Goal: Task Accomplishment & Management: Complete application form

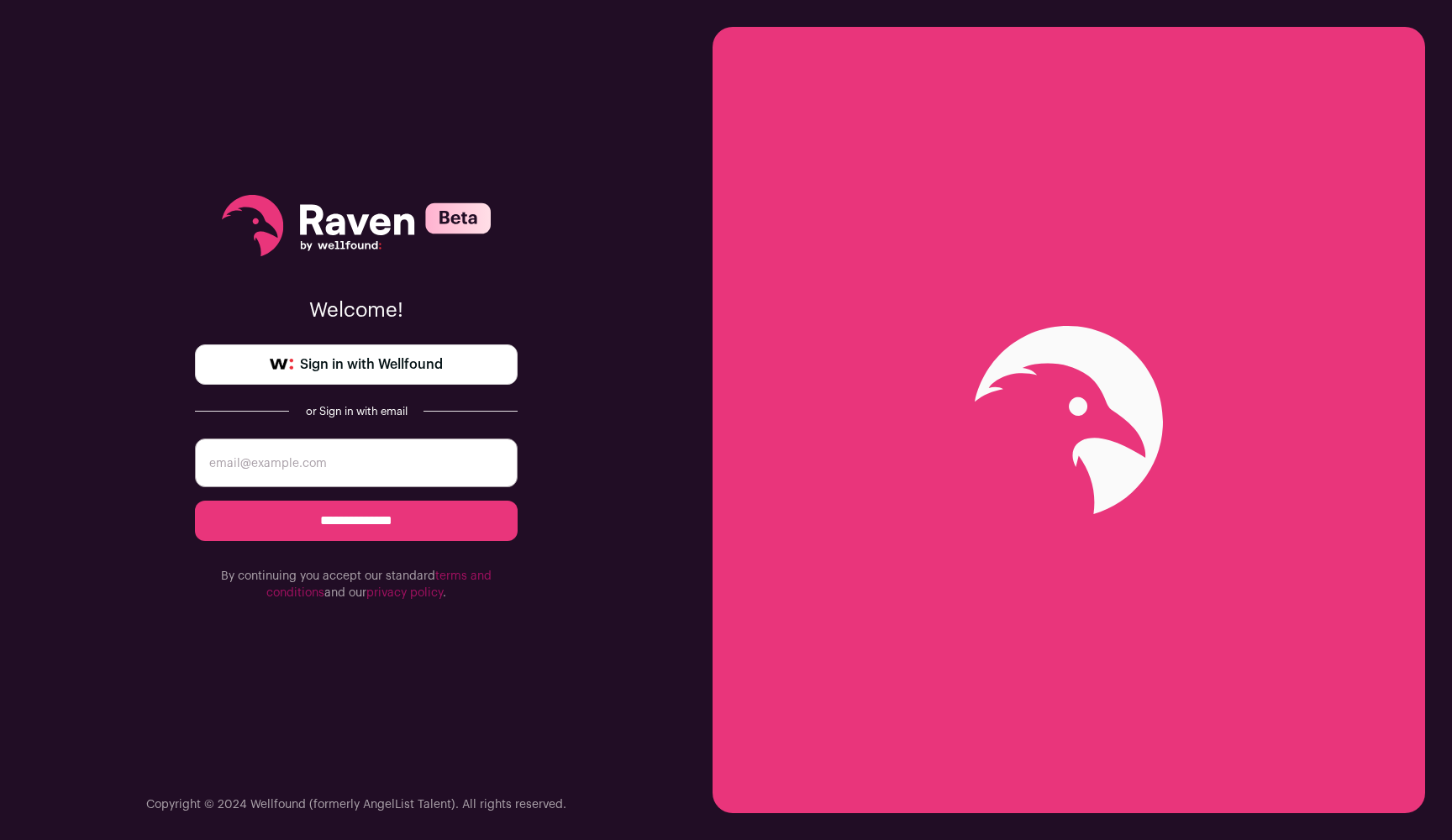
click at [416, 490] on form "**********" at bounding box center [356, 520] width 323 height 163
click at [416, 476] on input "email" at bounding box center [356, 463] width 323 height 49
click at [323, 463] on input "email" at bounding box center [356, 463] width 323 height 49
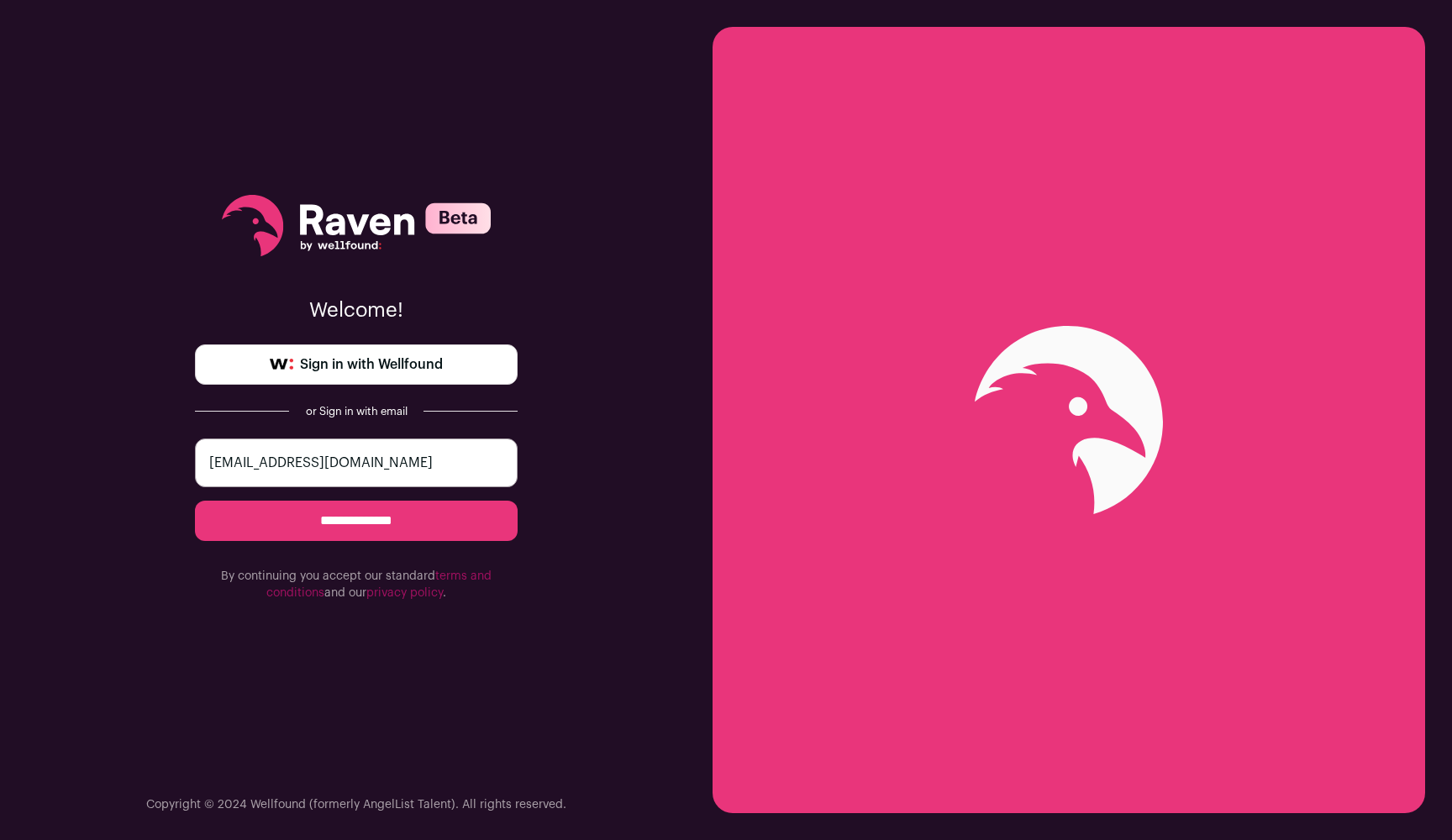
type input "ishmedov1@gmail.com"
click at [326, 537] on input "**********" at bounding box center [356, 521] width 323 height 40
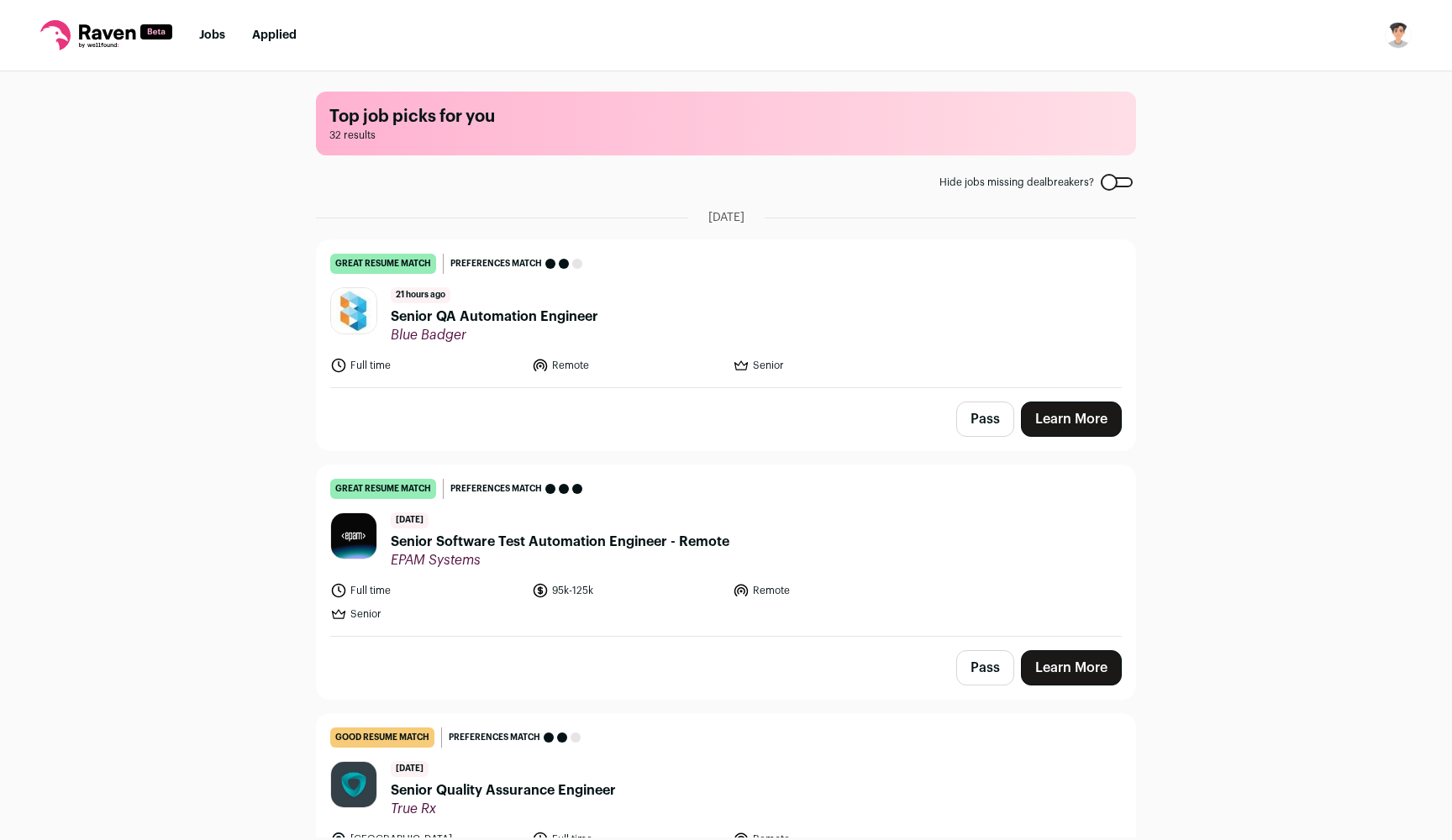
click at [934, 10] on nav "Jobs Applied Settings Notifications Preferences Resume FAQs Logout" at bounding box center [726, 35] width 1452 height 71
click at [1178, 2] on nav "Jobs Applied Settings Notifications Preferences Resume FAQs Logout" at bounding box center [726, 35] width 1452 height 71
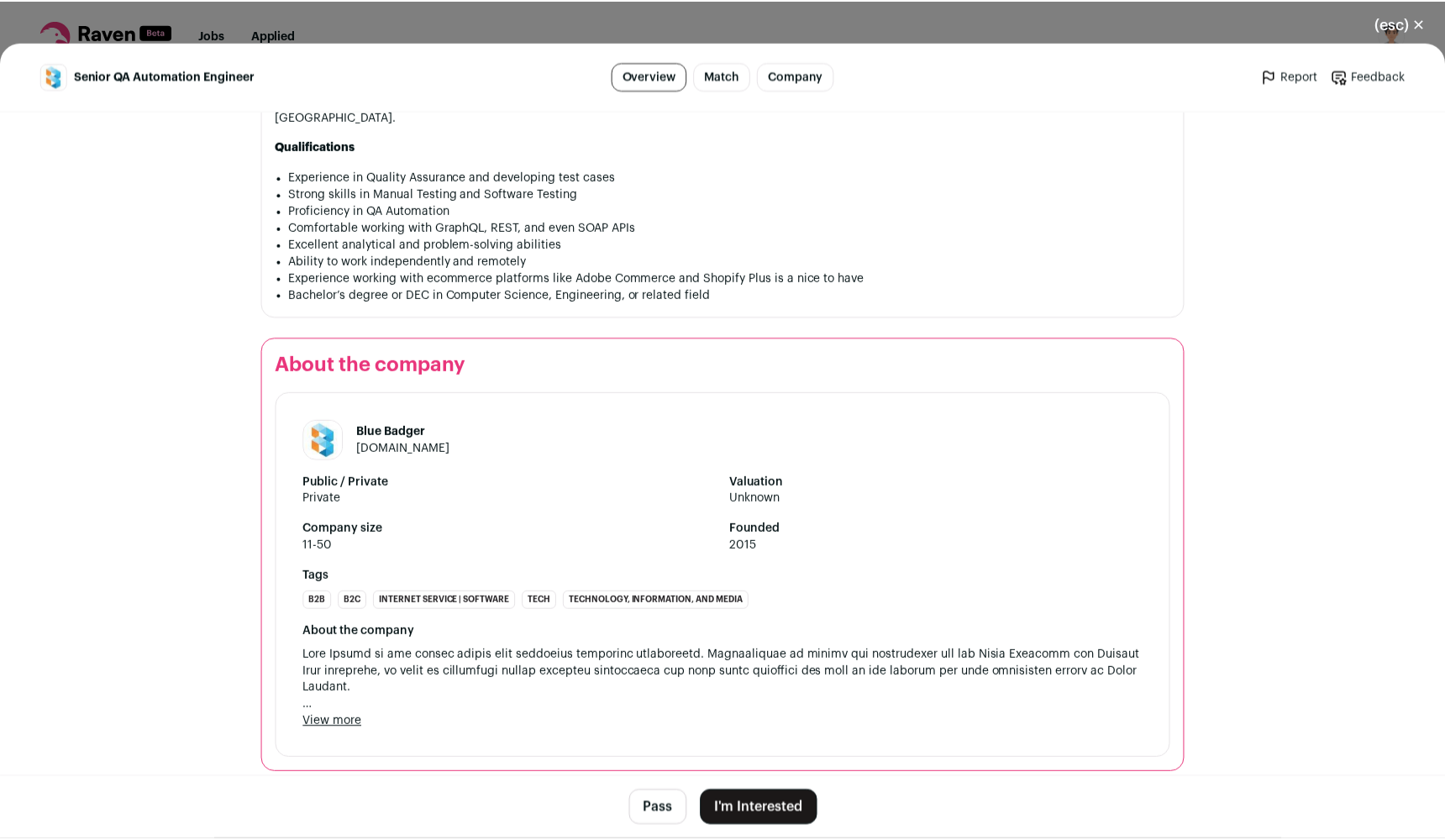
scroll to position [1401, 0]
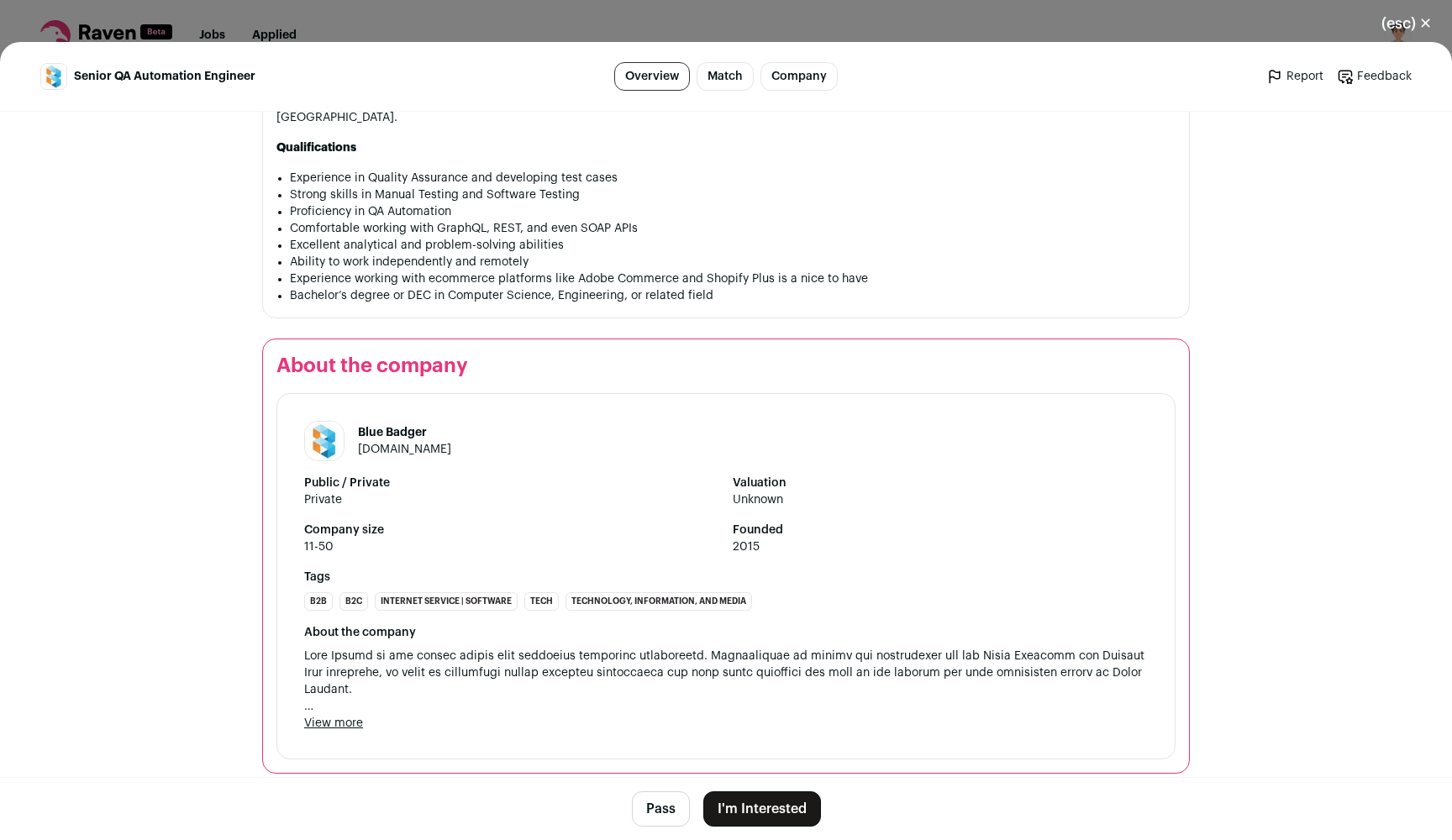
click at [792, 803] on button "I'm Interested" at bounding box center [762, 810] width 117 height 35
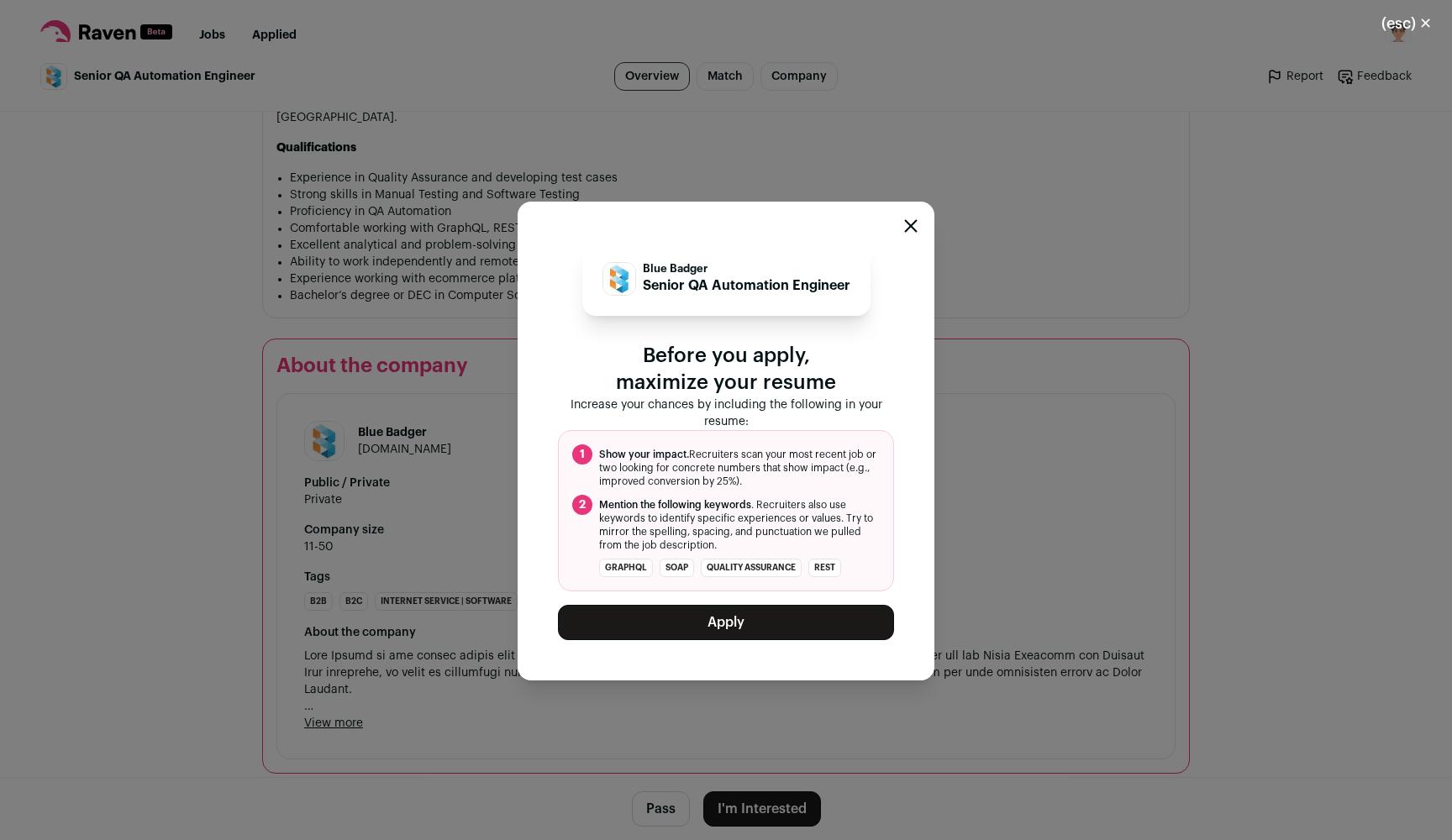
click at [752, 628] on button "Apply" at bounding box center [726, 623] width 336 height 35
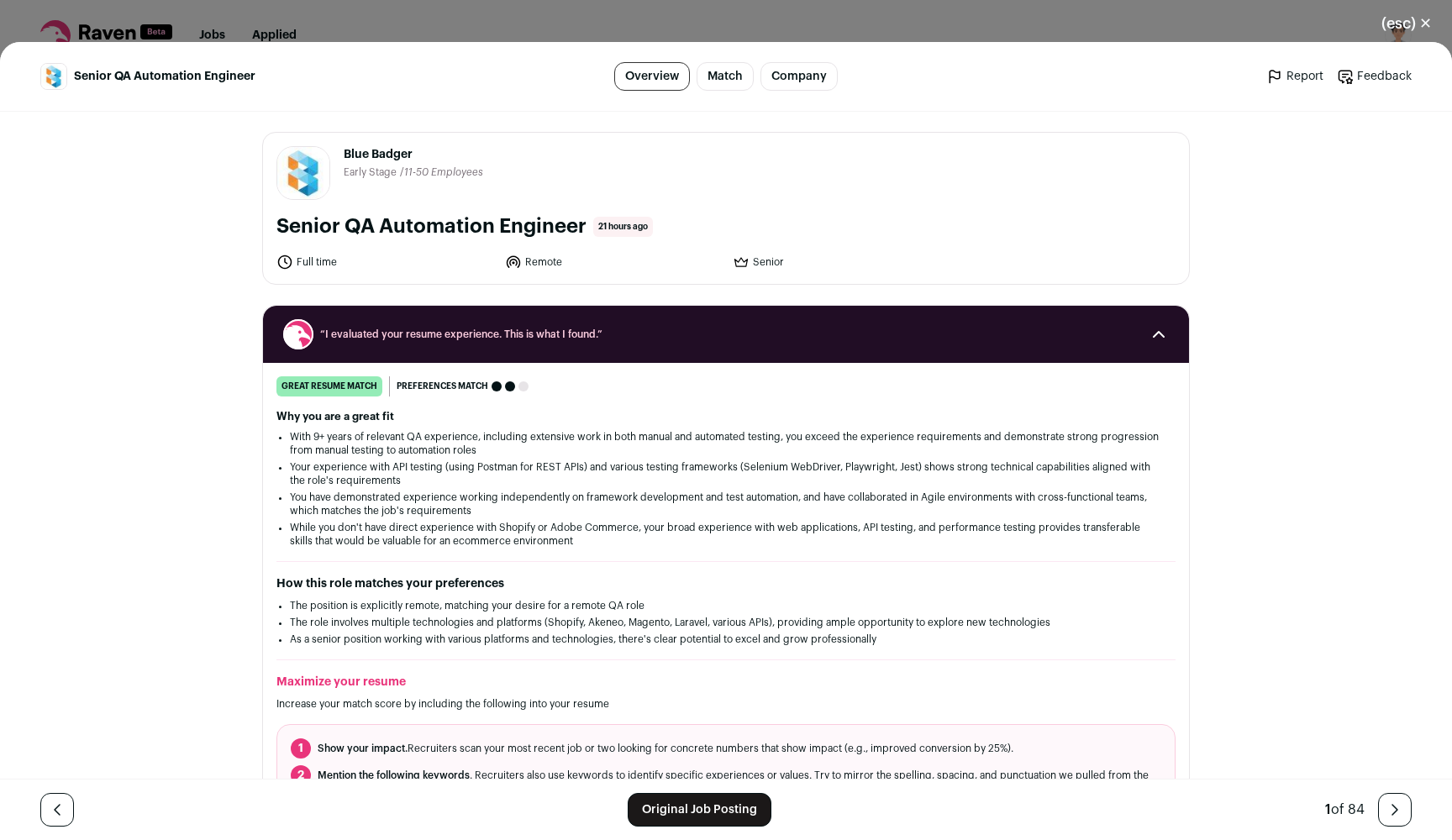
click at [1411, 21] on button "(esc) ✕" at bounding box center [1407, 23] width 91 height 37
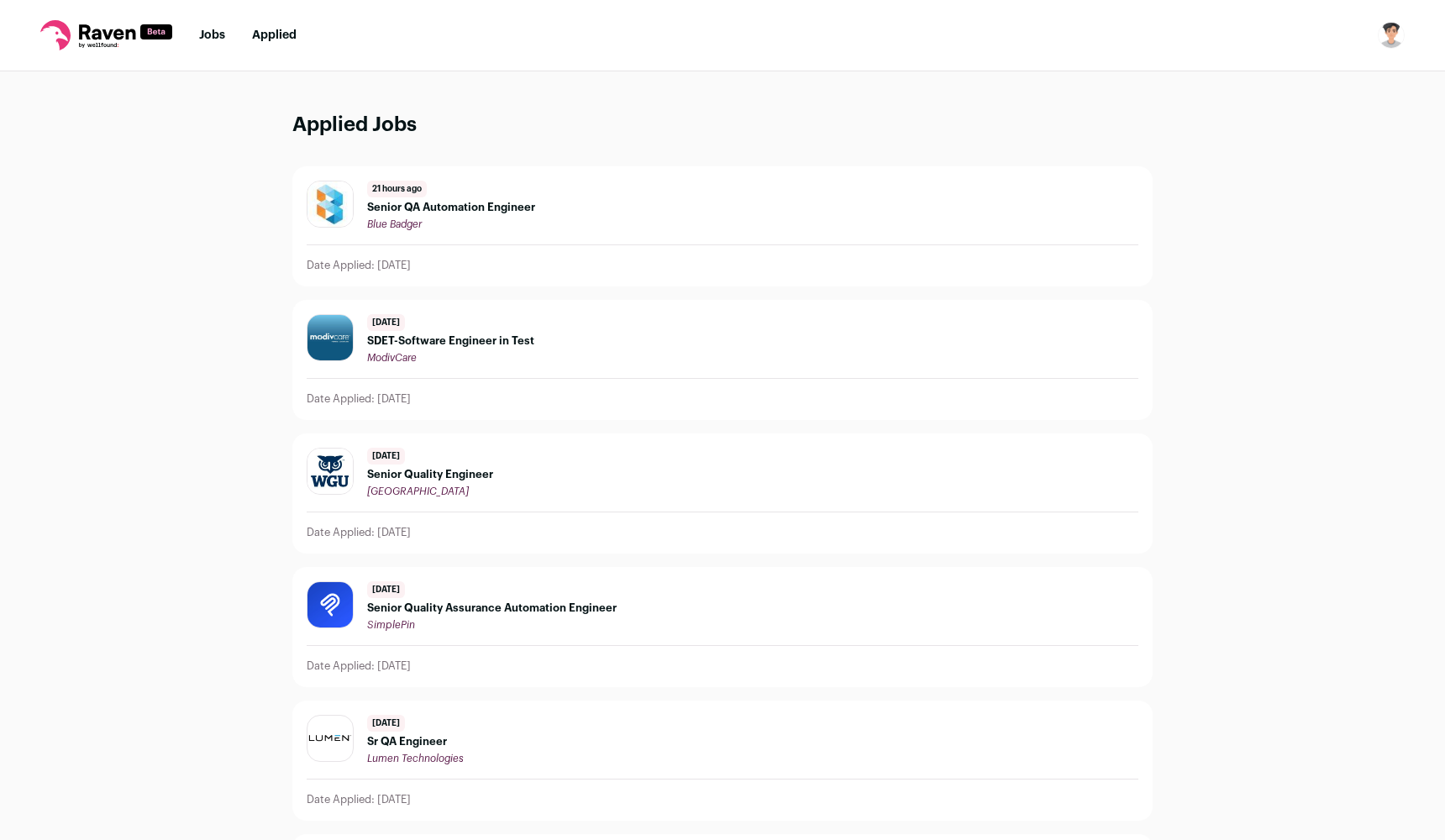
click at [268, 35] on link "Applied" at bounding box center [274, 35] width 44 height 12
click at [210, 34] on link "Jobs" at bounding box center [211, 35] width 26 height 12
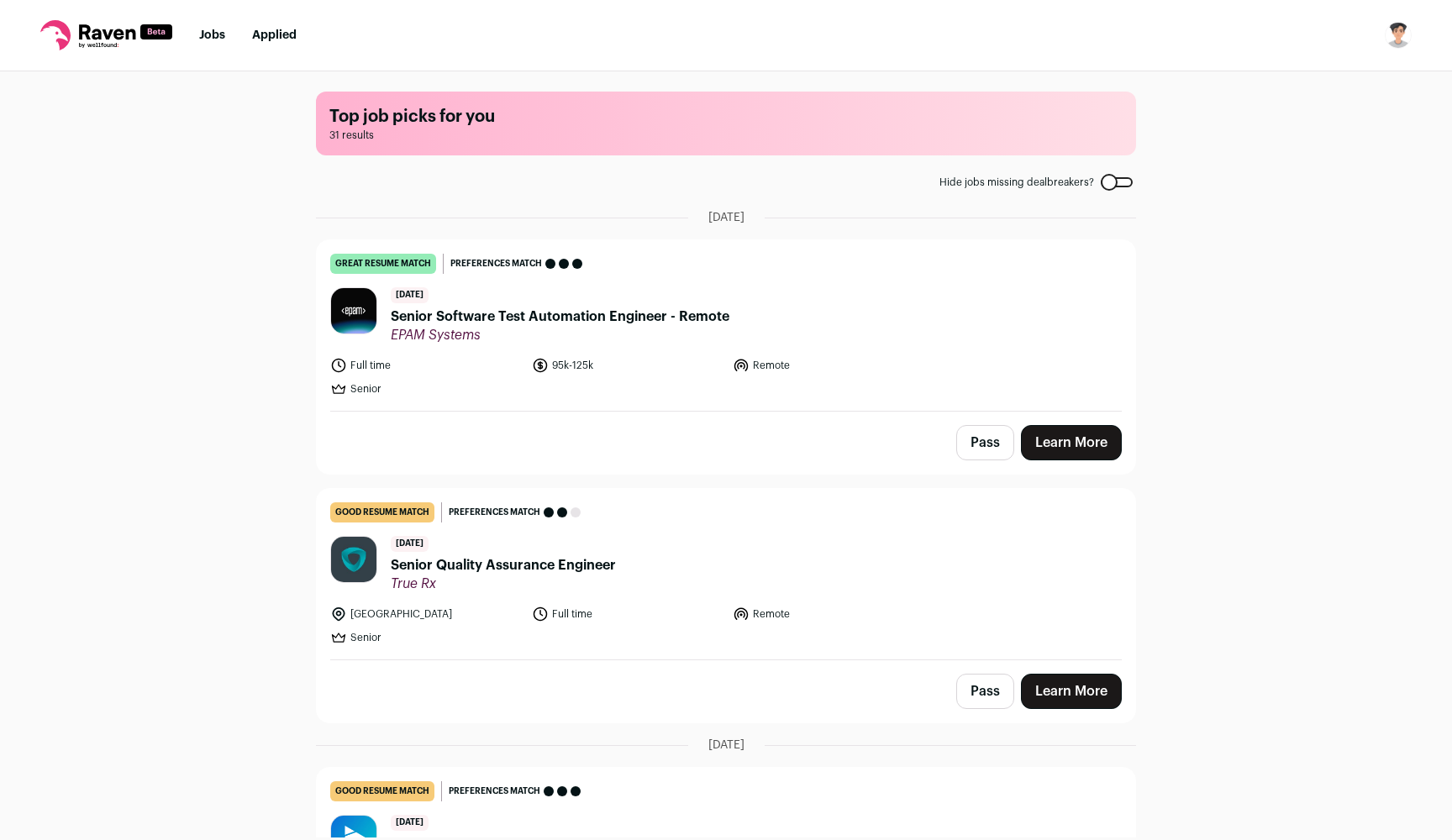
click at [433, 311] on span "Senior Software Test Automation Engineer - Remote" at bounding box center [560, 316] width 339 height 21
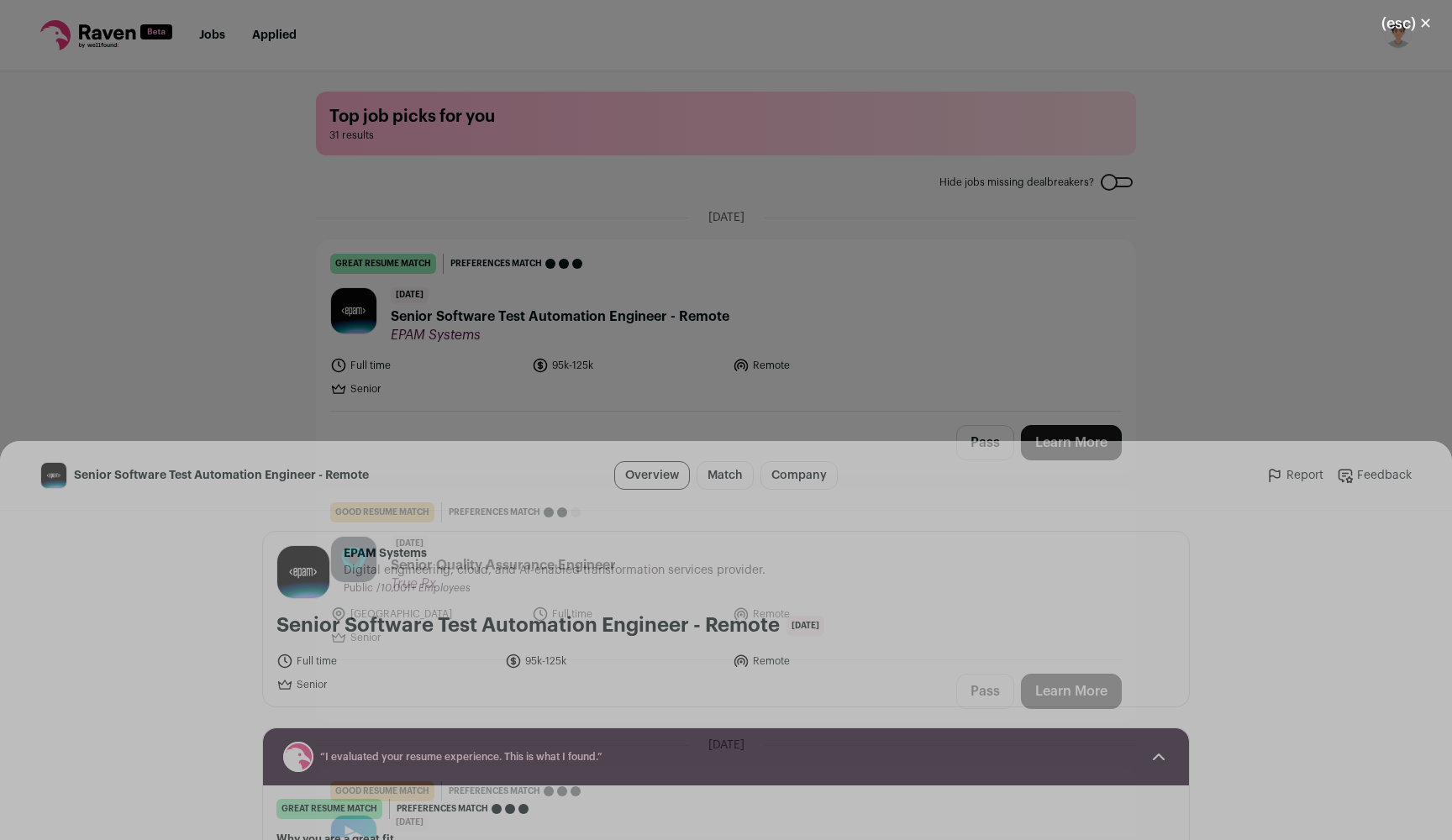
click at [738, 799] on button "I'm Interested" at bounding box center [762, 810] width 117 height 35
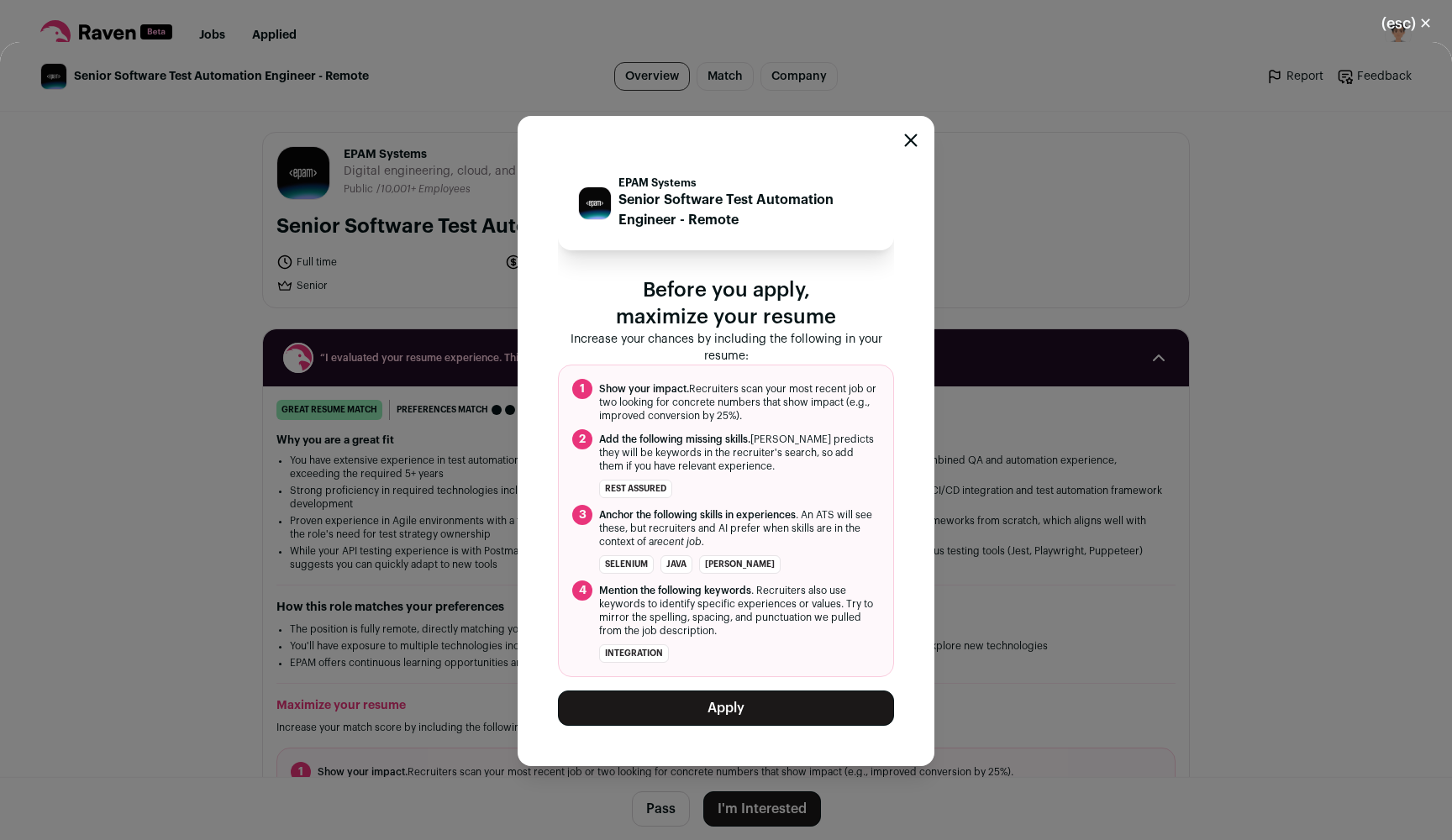
click at [713, 710] on button "Apply" at bounding box center [726, 709] width 336 height 35
